Goal: Find contact information: Find contact information

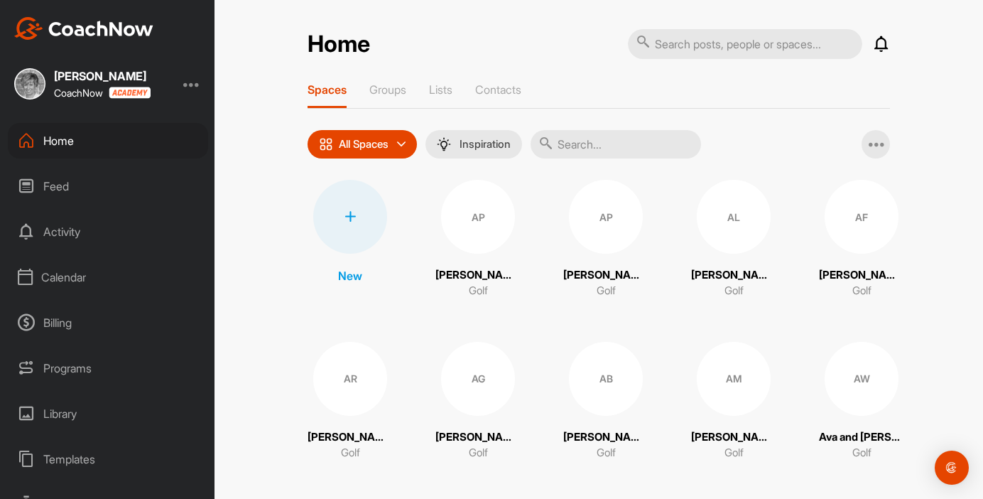
click at [580, 142] on input "text" at bounding box center [616, 144] width 171 height 28
type input "val"
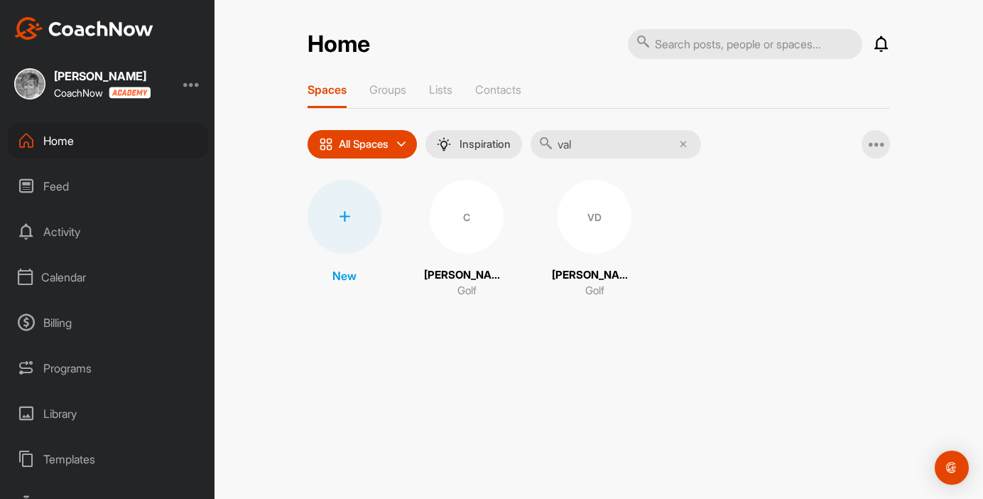
click at [593, 228] on div "VD" at bounding box center [595, 217] width 74 height 74
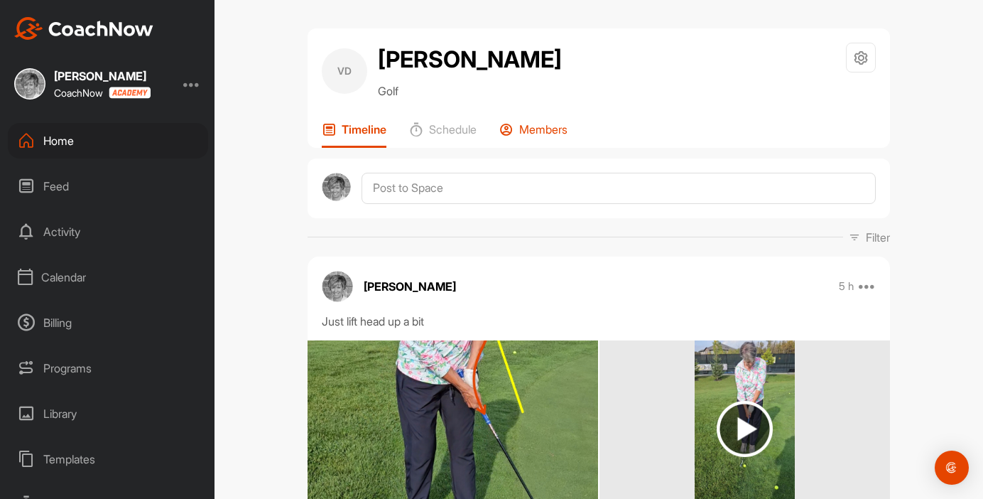
click at [549, 141] on div "Members" at bounding box center [534, 135] width 68 height 26
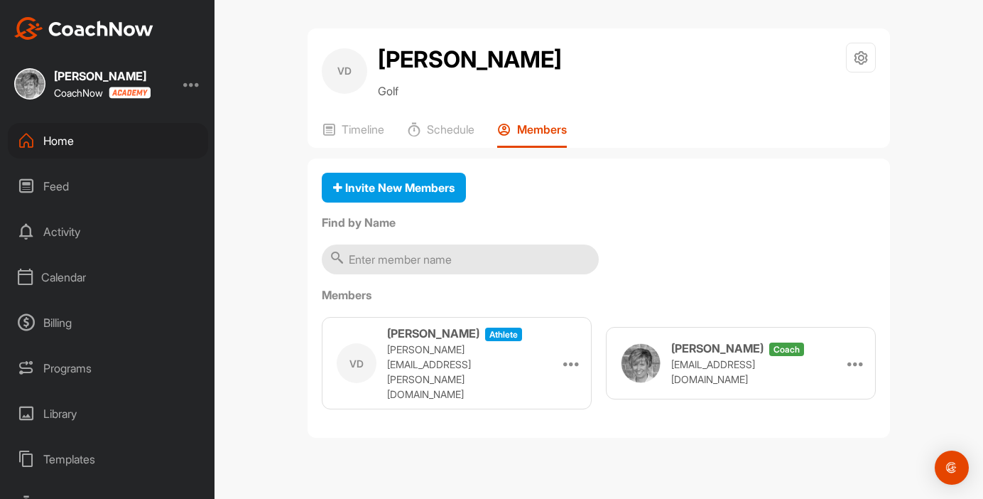
click at [446, 358] on p "valerie.devlin@cogeco.ca" at bounding box center [458, 372] width 142 height 60
copy p "valerie.devlin@cogeco.ca"
click at [197, 86] on div at bounding box center [191, 83] width 17 height 17
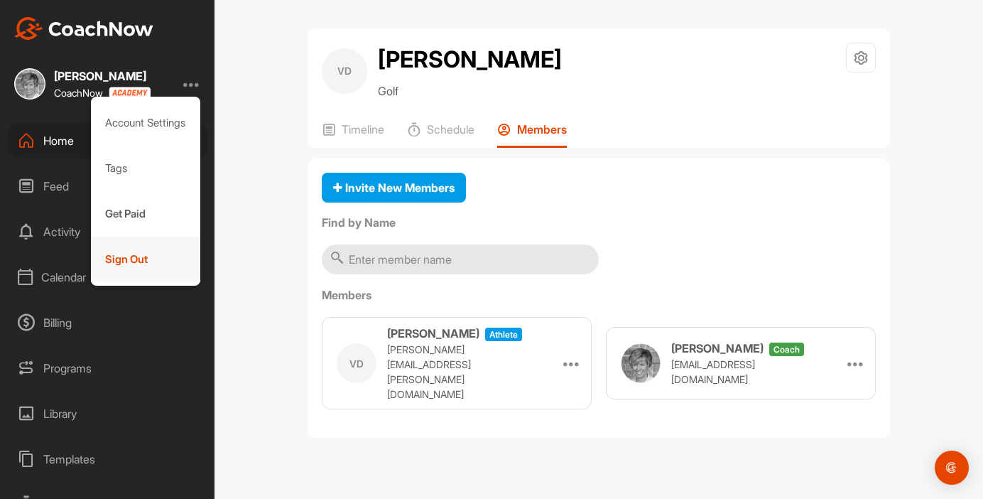
click at [166, 254] on div "Sign Out" at bounding box center [146, 259] width 110 height 45
